Goal: Navigation & Orientation: Go to known website

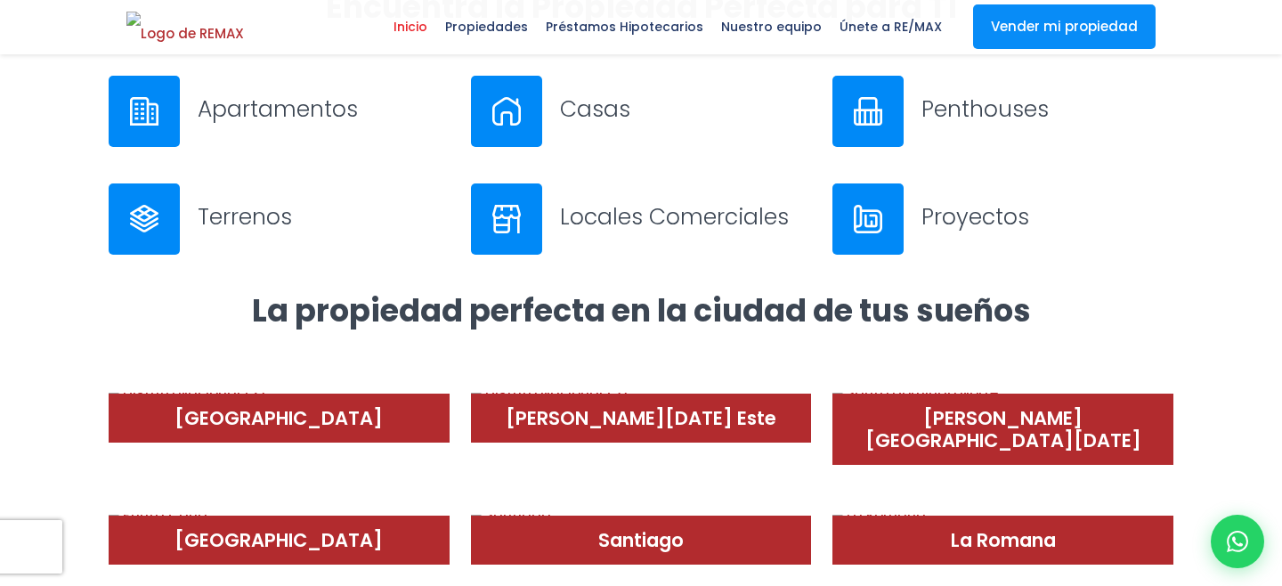
scroll to position [333, 0]
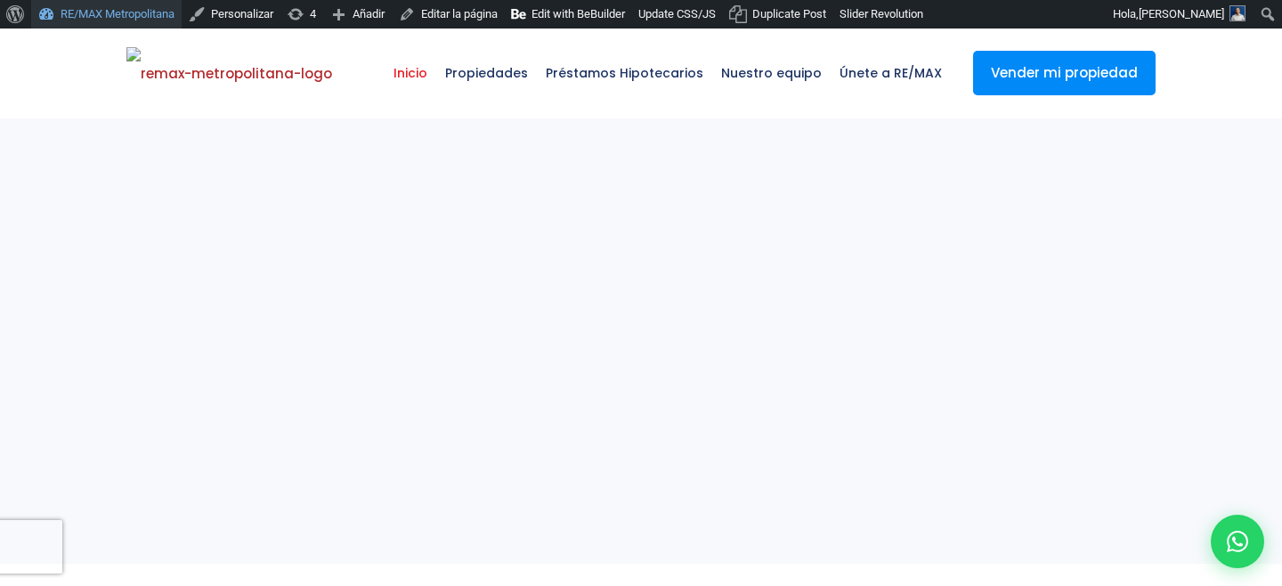
click at [151, 9] on link "RE/MAX Metropolitana" at bounding box center [106, 14] width 150 height 28
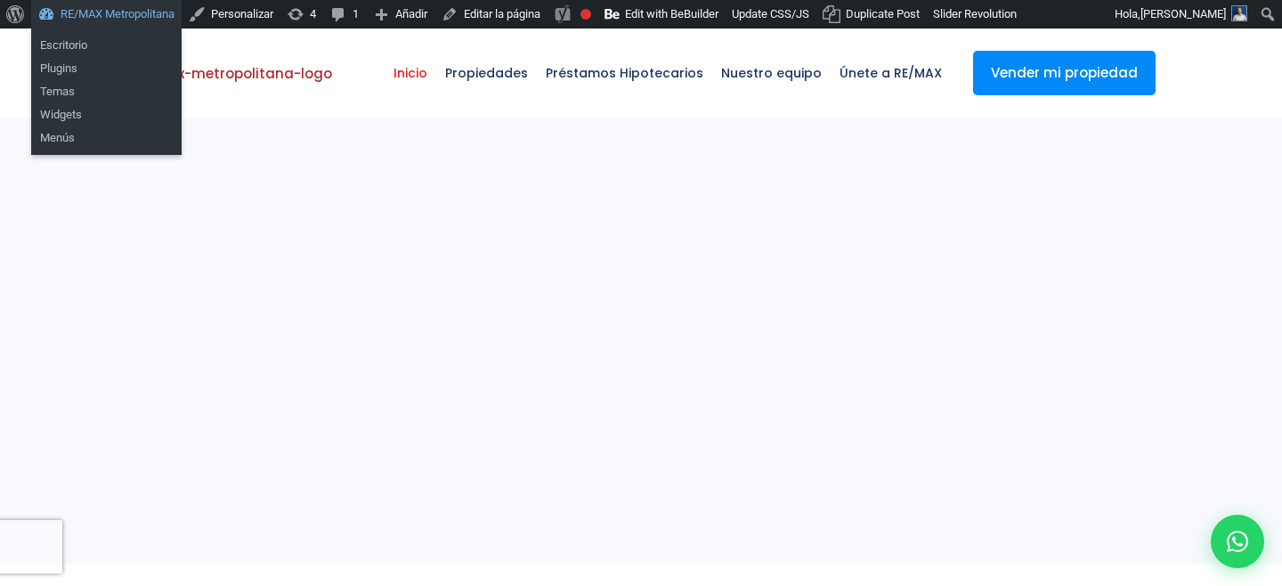
click at [159, 7] on link "RE/MAX Metropolitana" at bounding box center [106, 14] width 150 height 28
